Goal: Task Accomplishment & Management: Use online tool/utility

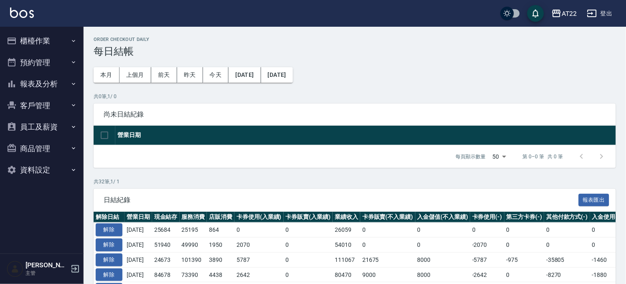
click at [58, 95] on button "客戶管理" at bounding box center [41, 106] width 77 height 22
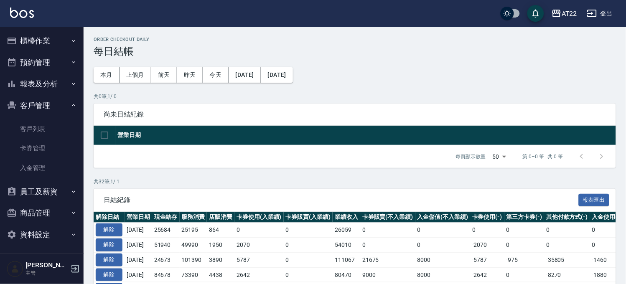
click at [51, 124] on link "客戶列表" at bounding box center [41, 128] width 77 height 19
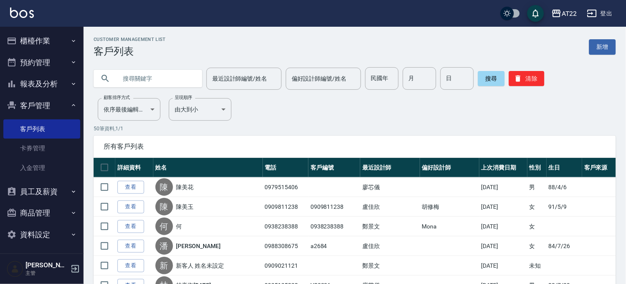
click at [173, 78] on input "text" at bounding box center [156, 78] width 79 height 23
paste input "0986679877"
type input "0986679877"
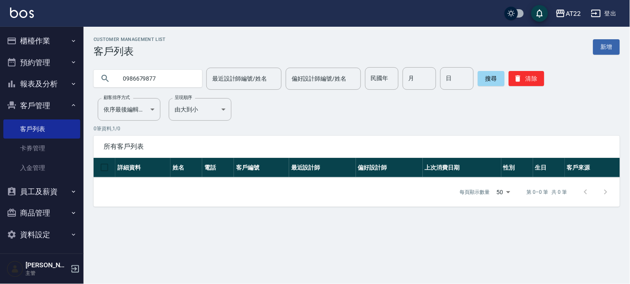
click at [119, 81] on input "0986679877" at bounding box center [156, 78] width 79 height 23
click at [165, 81] on input "0986679877" at bounding box center [156, 78] width 79 height 23
click at [13, 74] on button "報表及分析" at bounding box center [41, 84] width 77 height 22
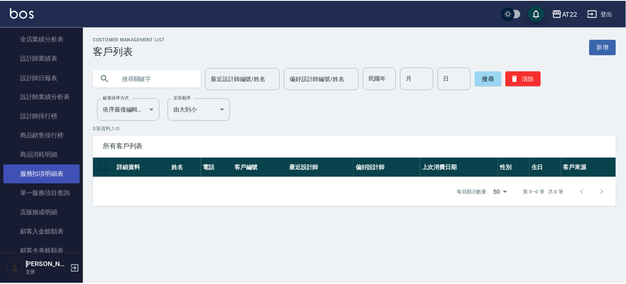
scroll to position [185, 0]
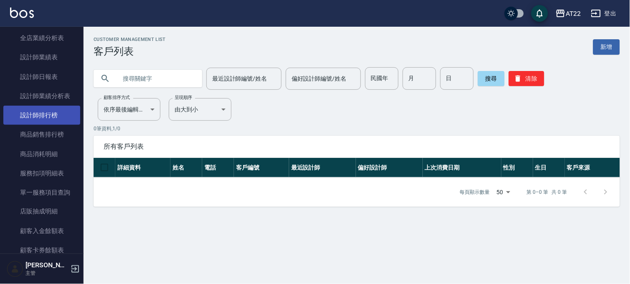
click at [61, 119] on link "設計師排行榜" at bounding box center [41, 115] width 77 height 19
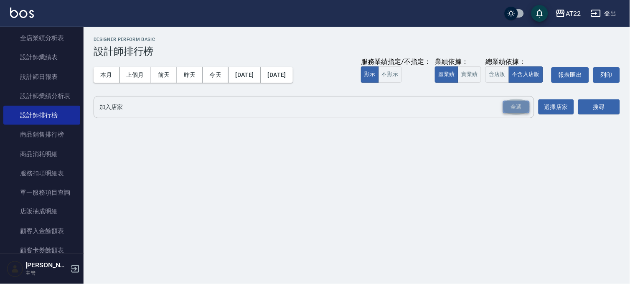
click at [525, 109] on div "全選" at bounding box center [516, 107] width 27 height 13
click at [596, 112] on button "搜尋" at bounding box center [599, 107] width 42 height 15
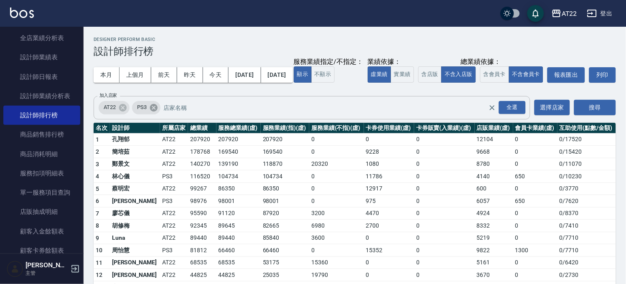
click at [157, 112] on icon at bounding box center [153, 107] width 9 height 9
click at [441, 83] on button "不含入店販" at bounding box center [458, 74] width 35 height 16
click at [418, 83] on button "含店販" at bounding box center [429, 74] width 23 height 16
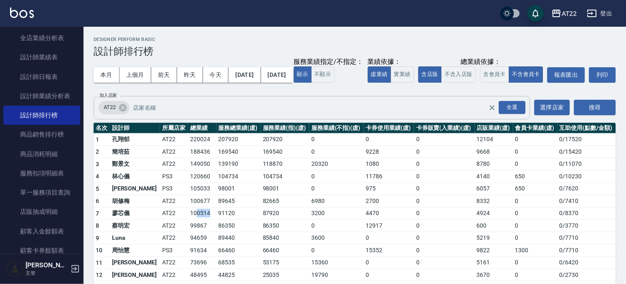
drag, startPoint x: 179, startPoint y: 231, endPoint x: 195, endPoint y: 231, distance: 15.9
click at [195, 220] on td "100514" at bounding box center [202, 213] width 28 height 13
click at [441, 83] on button "不含入店販" at bounding box center [458, 74] width 35 height 16
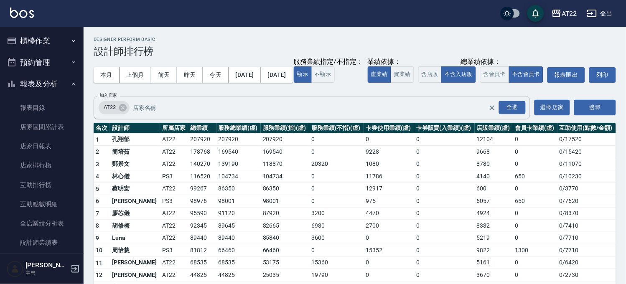
click at [36, 30] on button "櫃檯作業" at bounding box center [41, 41] width 77 height 22
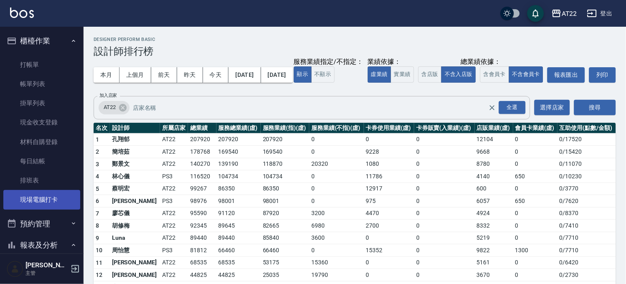
click at [53, 197] on link "現場電腦打卡" at bounding box center [41, 199] width 77 height 19
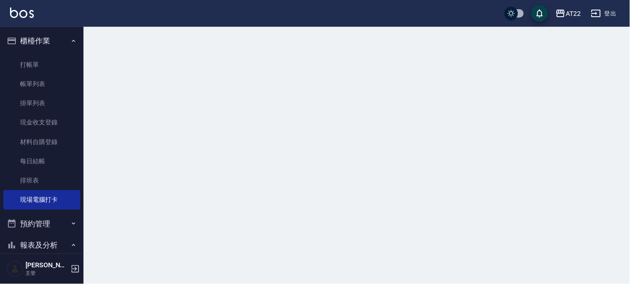
click at [54, 36] on button "櫃檯作業" at bounding box center [41, 41] width 77 height 22
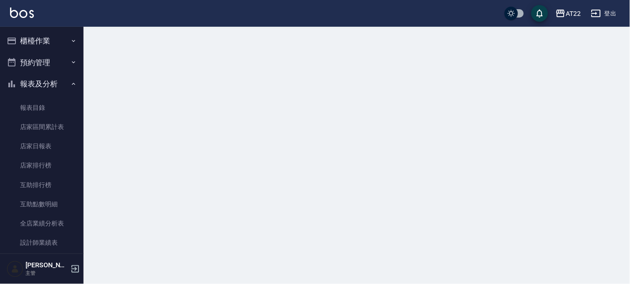
click at [55, 92] on button "報表及分析" at bounding box center [41, 84] width 77 height 22
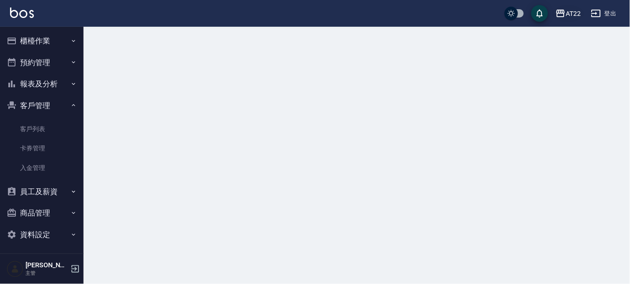
click at [573, 16] on div "AT22" at bounding box center [573, 13] width 15 height 10
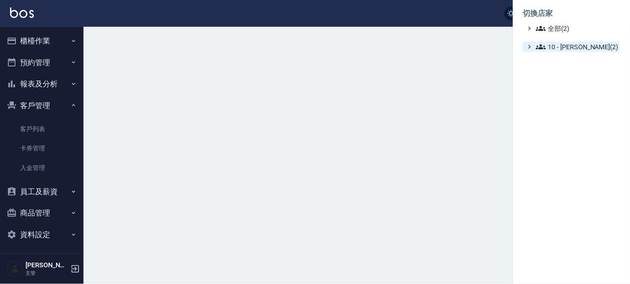
click at [565, 49] on span "10 - [PERSON_NAME](2)" at bounding box center [576, 47] width 81 height 10
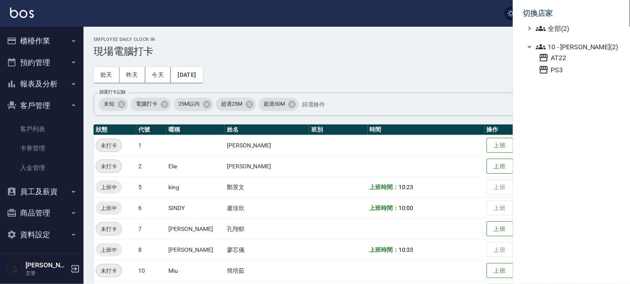
click at [565, 49] on span "10 - [PERSON_NAME](2)" at bounding box center [576, 47] width 81 height 10
click at [561, 35] on ul "全部(2) 10 - [PERSON_NAME](2)" at bounding box center [571, 37] width 97 height 28
click at [561, 33] on ul "全部(2) 10 - [PERSON_NAME](2)" at bounding box center [571, 37] width 97 height 28
click at [561, 31] on span "全部(2)" at bounding box center [576, 28] width 81 height 10
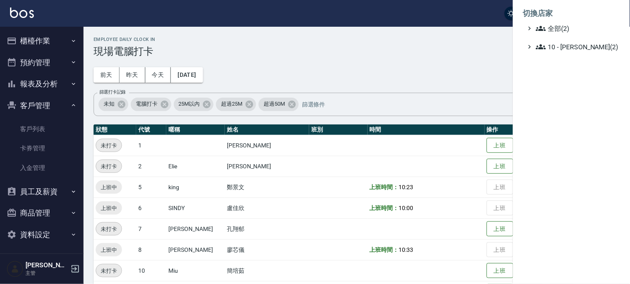
click at [344, 127] on div at bounding box center [315, 142] width 630 height 284
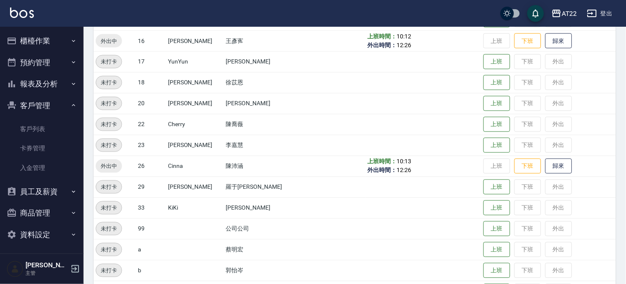
scroll to position [341, 0]
